Goal: Check status: Check status

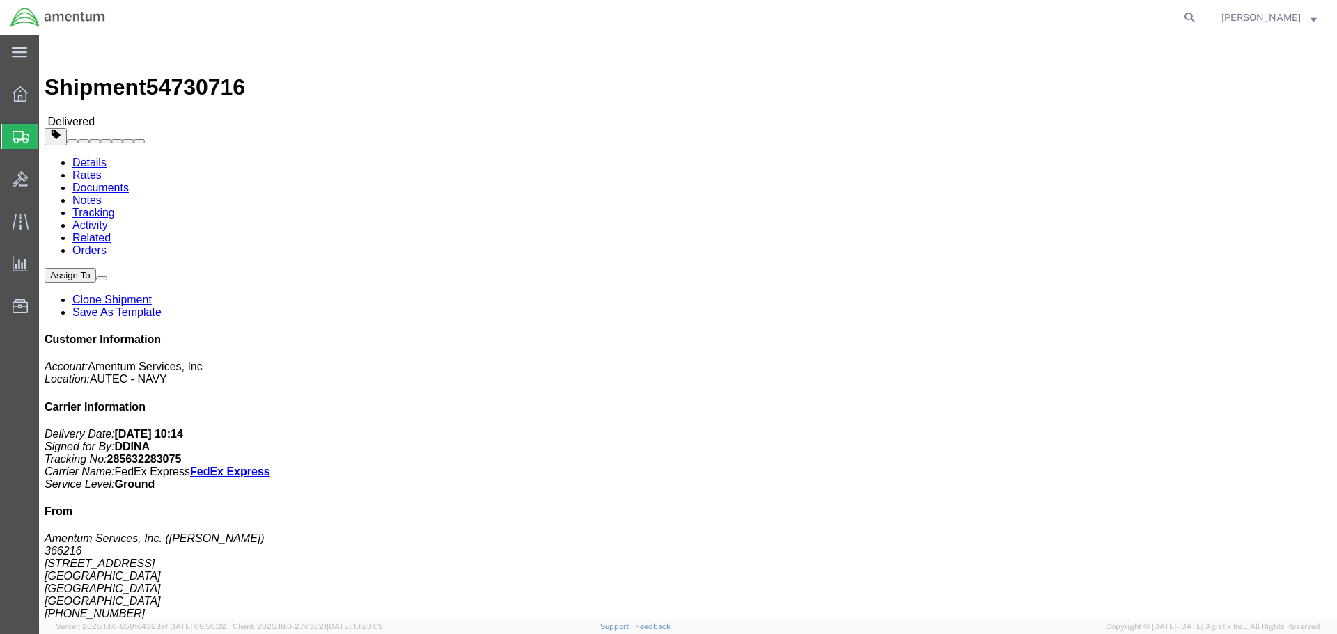
click at [0, 0] on span "Shipment Manager" at bounding box center [0, 0] width 0 height 0
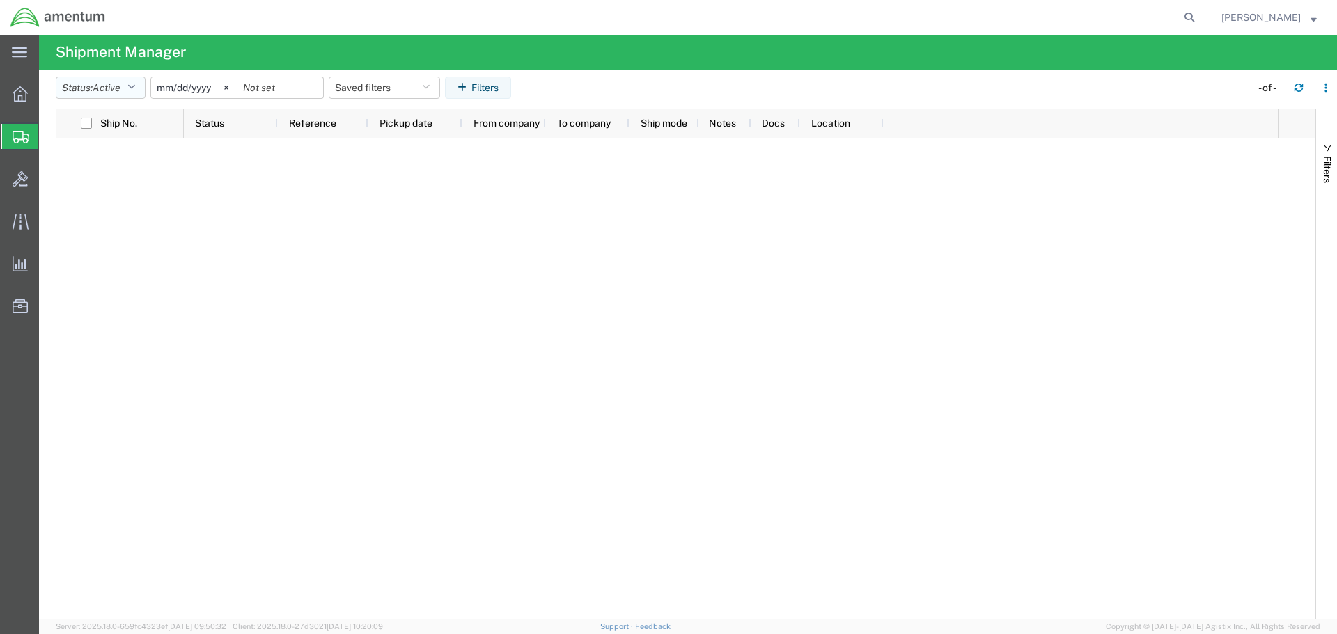
click at [127, 93] on button "Status: Active" at bounding box center [101, 88] width 90 height 22
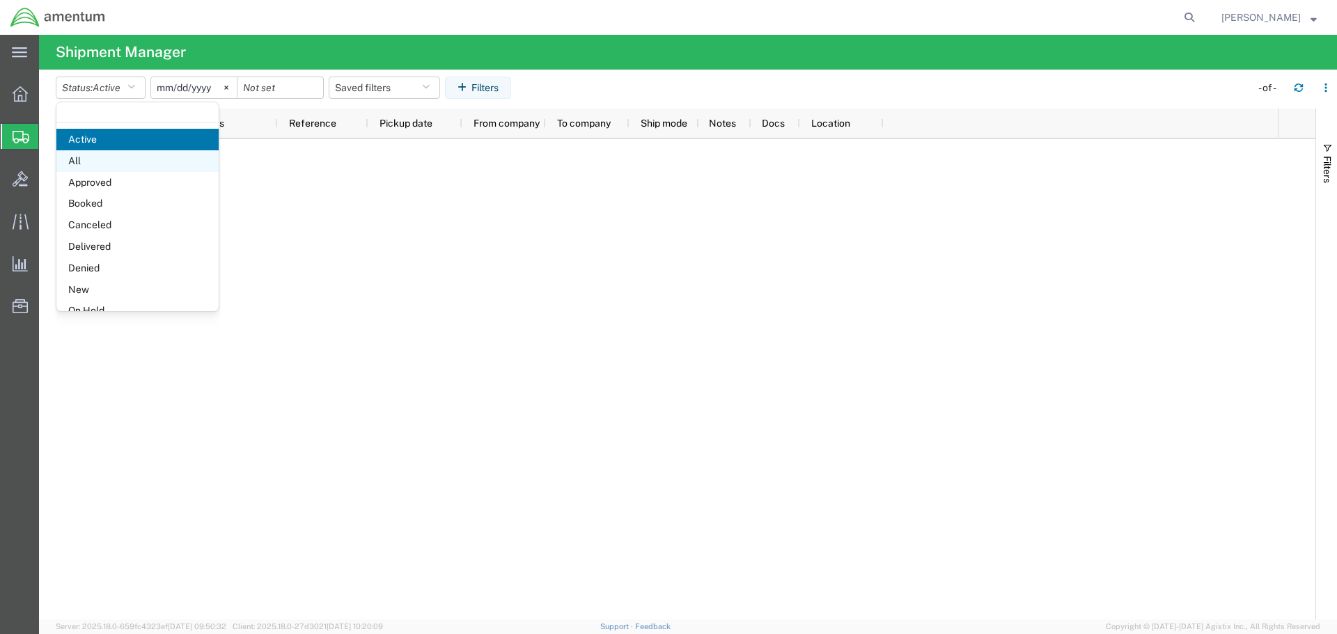
click at [95, 156] on span "All" at bounding box center [137, 161] width 162 height 22
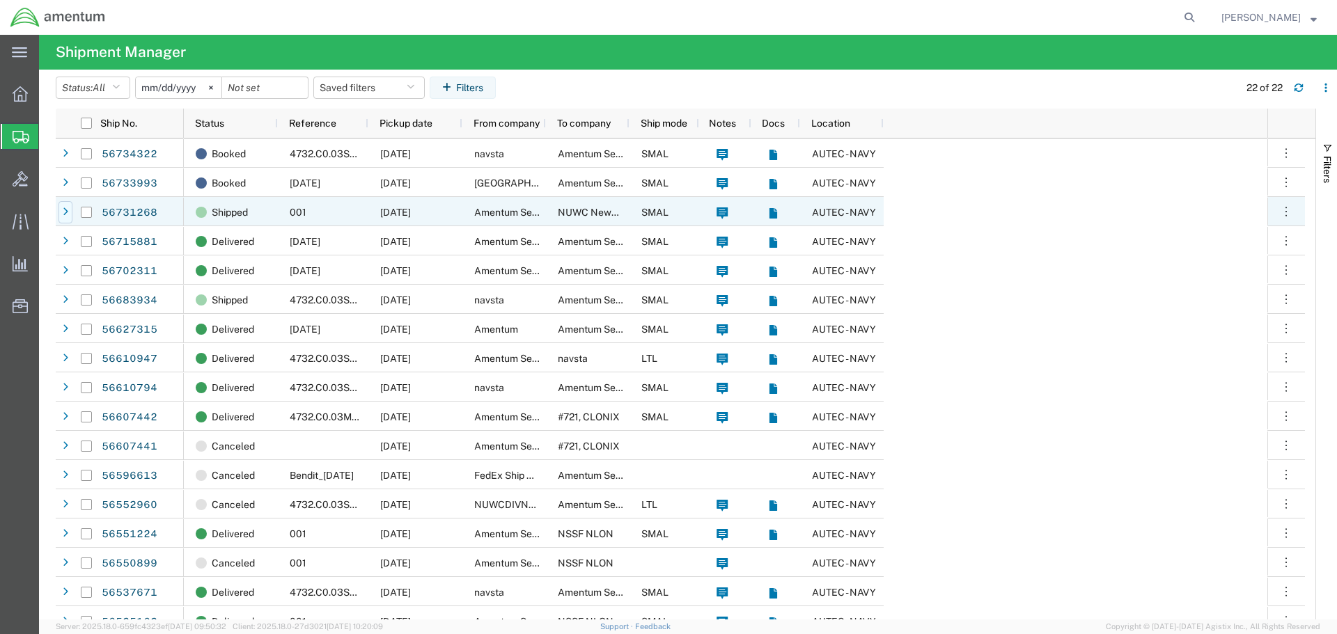
click at [62, 212] on div at bounding box center [65, 212] width 14 height 22
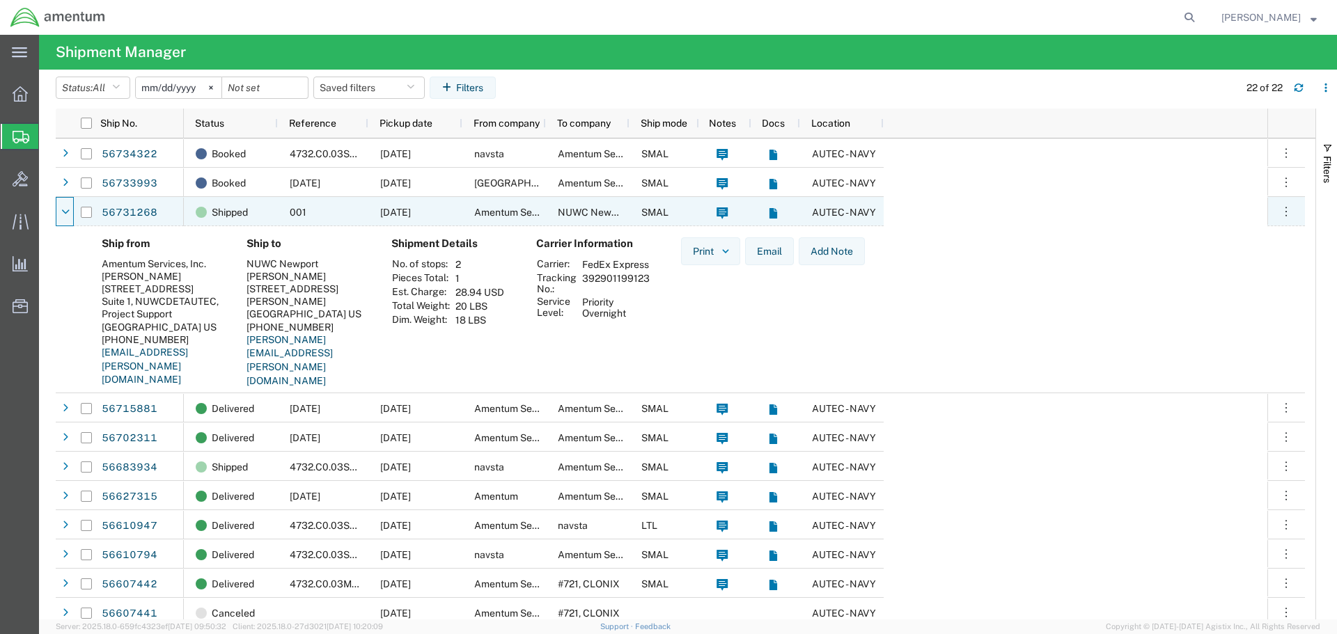
click at [62, 212] on icon at bounding box center [65, 212] width 8 height 10
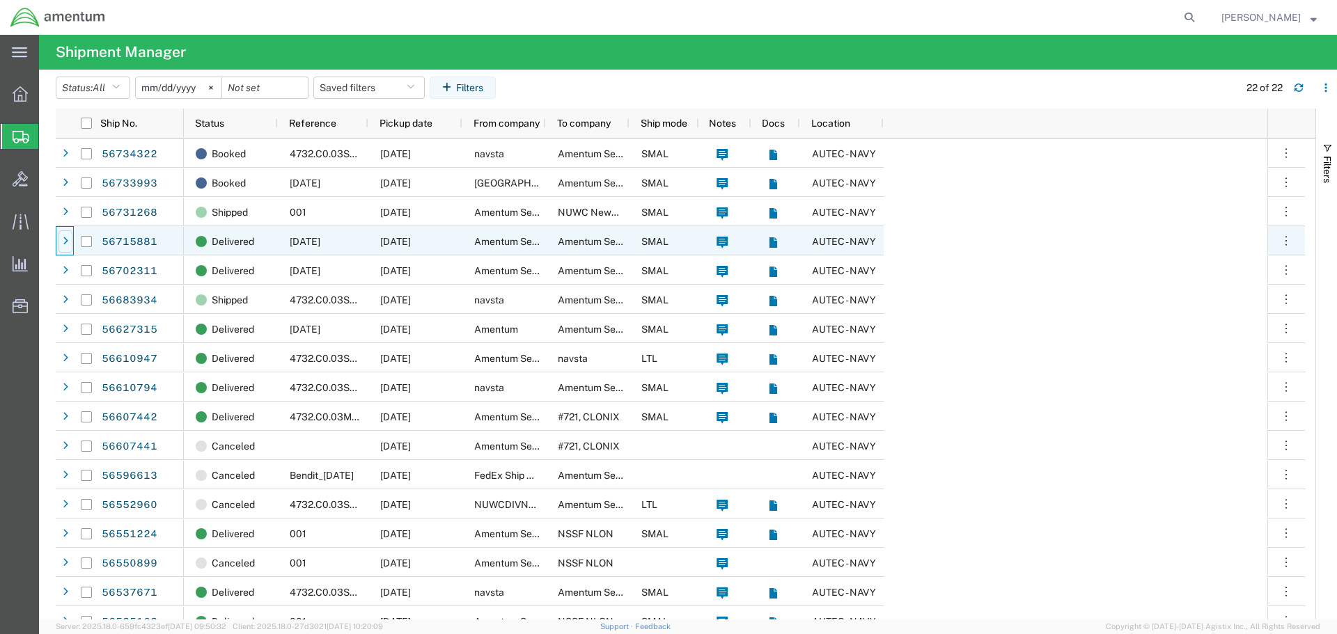
click at [63, 242] on icon at bounding box center [66, 242] width 6 height 10
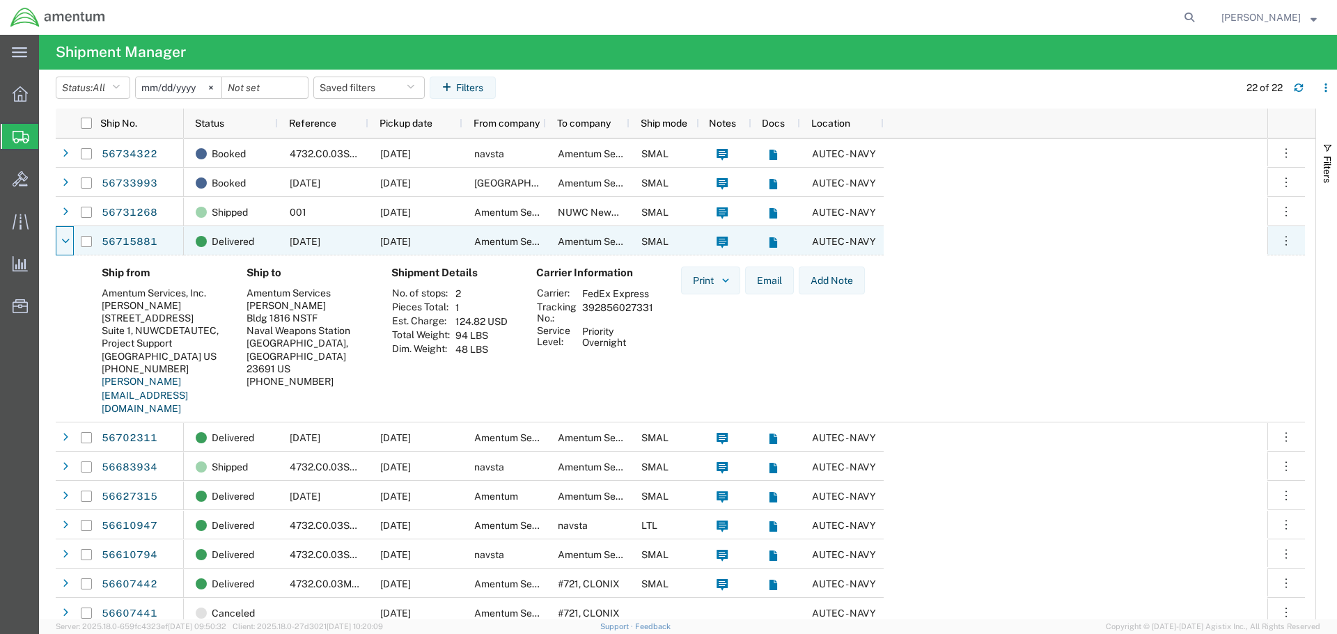
click at [63, 242] on icon at bounding box center [65, 242] width 8 height 10
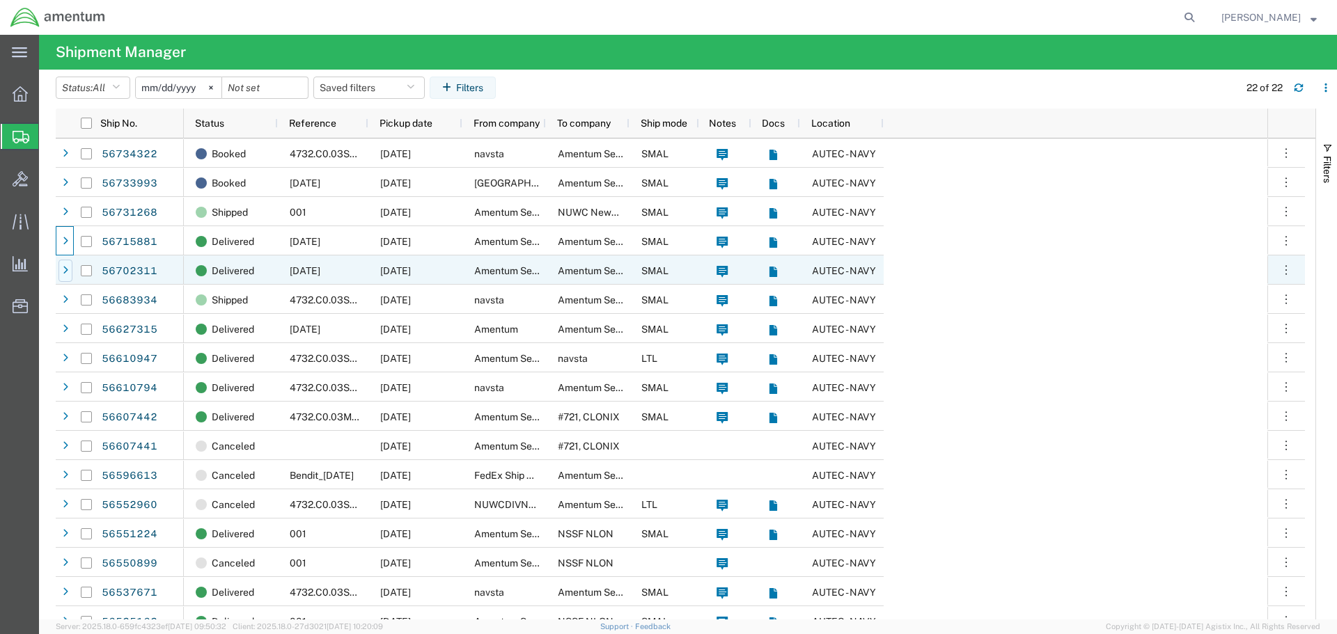
click at [64, 272] on icon at bounding box center [66, 271] width 6 height 10
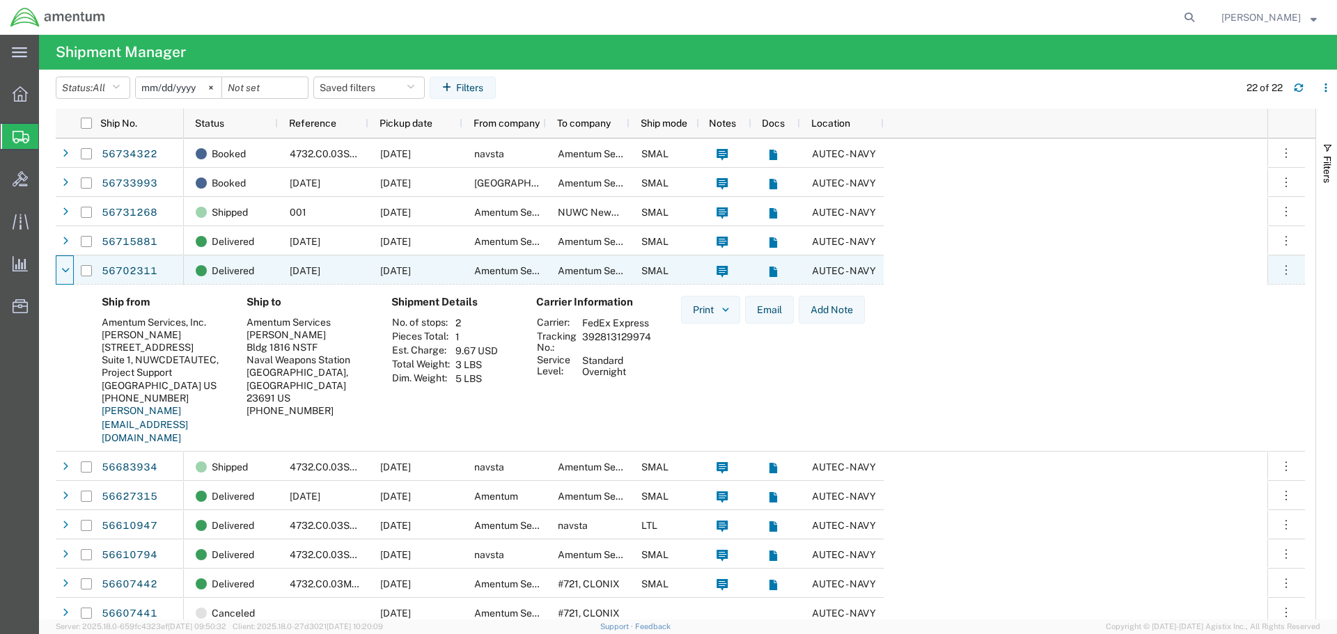
click at [64, 272] on icon at bounding box center [65, 271] width 8 height 10
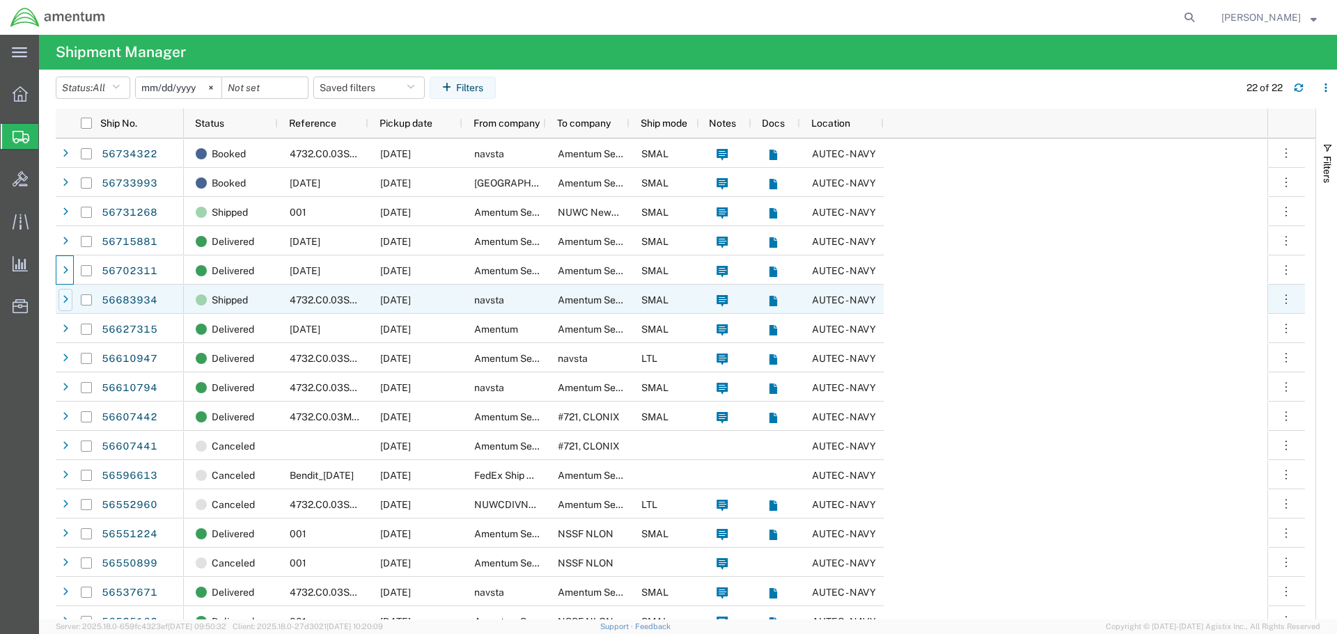
click at [61, 300] on div at bounding box center [65, 300] width 14 height 22
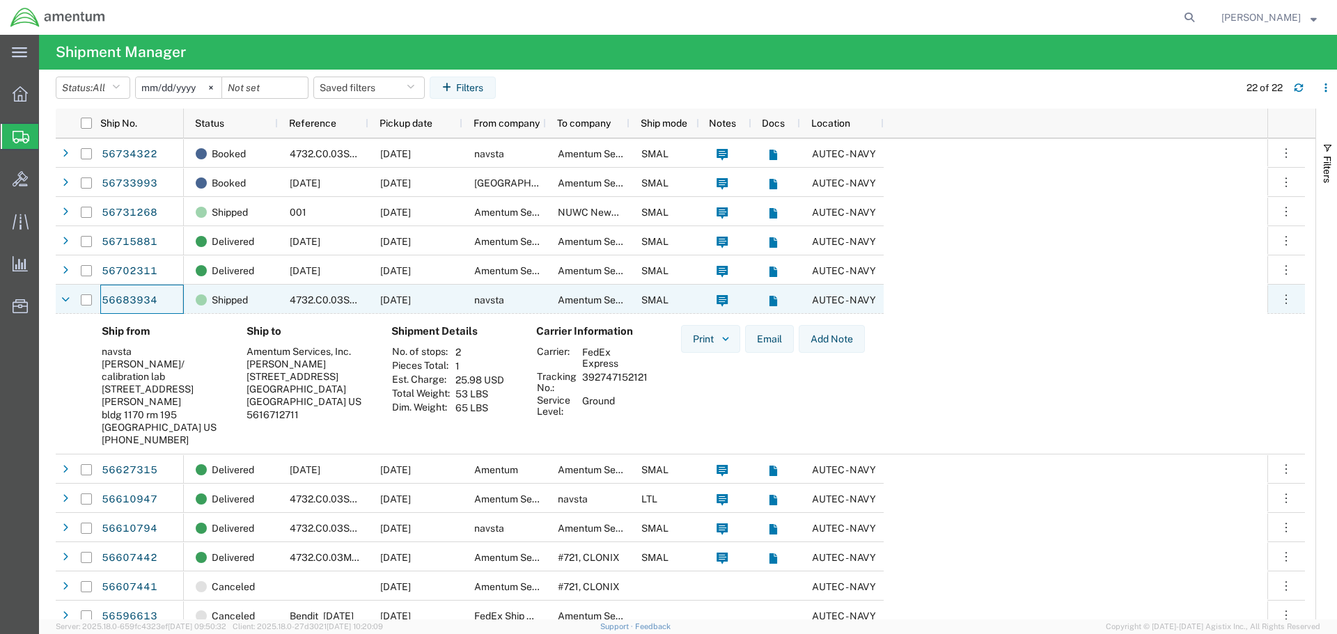
drag, startPoint x: 141, startPoint y: 298, endPoint x: 128, endPoint y: 340, distance: 43.6
click at [128, 340] on div "Ship from navsta [PERSON_NAME]/ calibration lab [STREET_ADDRESS][PERSON_NAME] […" at bounding box center [163, 390] width 145 height 131
click at [134, 295] on link "56683934" at bounding box center [129, 301] width 57 height 22
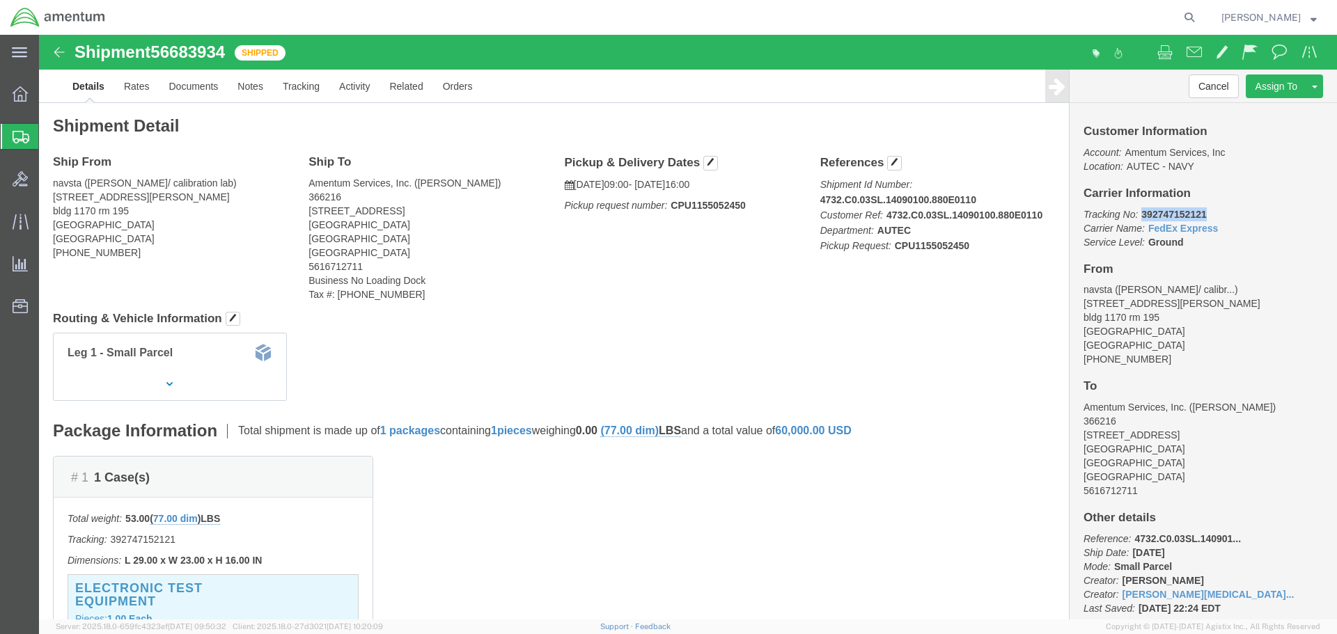
drag, startPoint x: 1094, startPoint y: 182, endPoint x: 1158, endPoint y: 178, distance: 64.2
click b "392747152121"
copy b "392747152121"
